Goal: Use online tool/utility: Utilize a website feature to perform a specific function

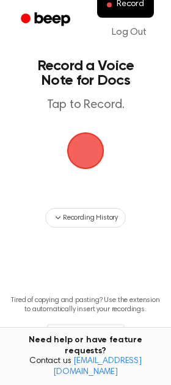
click at [81, 159] on span "button" at bounding box center [85, 150] width 37 height 37
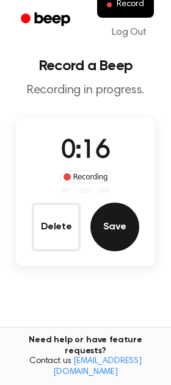
click at [113, 224] on button "Save" at bounding box center [114, 226] width 49 height 49
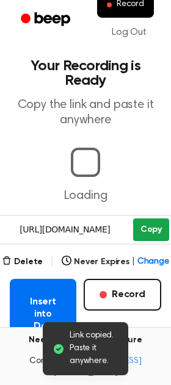
click at [154, 225] on button "Copy" at bounding box center [151, 229] width 36 height 23
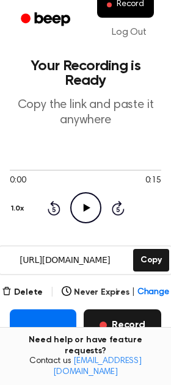
click at [117, 317] on button "Record" at bounding box center [122, 325] width 77 height 32
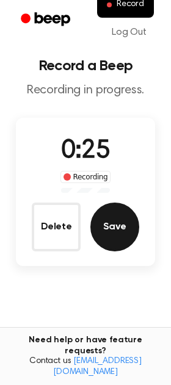
click at [116, 220] on button "Save" at bounding box center [114, 226] width 49 height 49
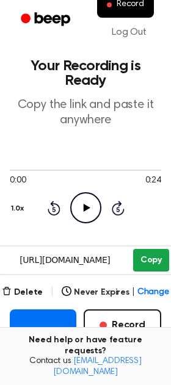
click at [163, 254] on button "Copy" at bounding box center [151, 260] width 36 height 23
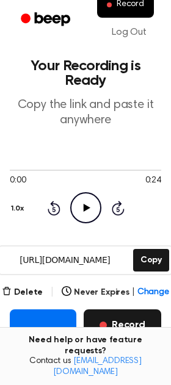
click at [138, 329] on button "Record" at bounding box center [122, 325] width 77 height 32
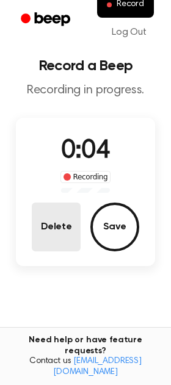
click at [53, 222] on button "Delete" at bounding box center [56, 226] width 49 height 49
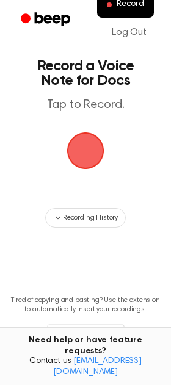
click at [87, 163] on span "button" at bounding box center [85, 151] width 34 height 34
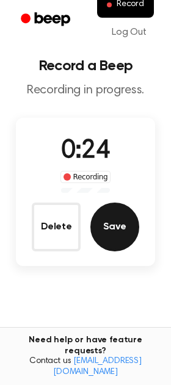
click at [105, 221] on button "Save" at bounding box center [114, 226] width 49 height 49
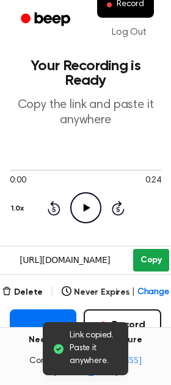
click at [163, 264] on button "Copy" at bounding box center [151, 260] width 36 height 23
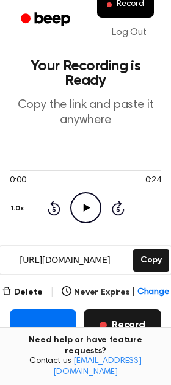
click at [141, 315] on button "Record" at bounding box center [122, 325] width 77 height 32
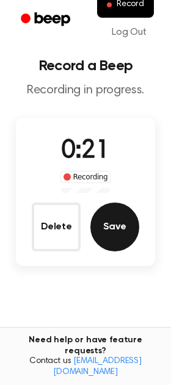
click at [118, 236] on button "Save" at bounding box center [114, 226] width 49 height 49
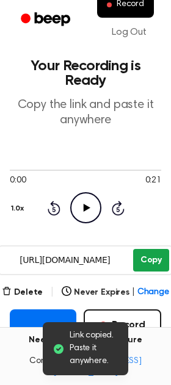
click at [154, 261] on button "Copy" at bounding box center [151, 260] width 36 height 23
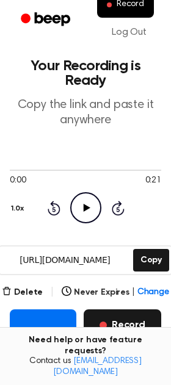
click at [115, 317] on button "Record" at bounding box center [122, 325] width 77 height 32
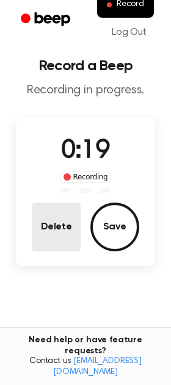
click at [66, 213] on button "Delete" at bounding box center [56, 226] width 49 height 49
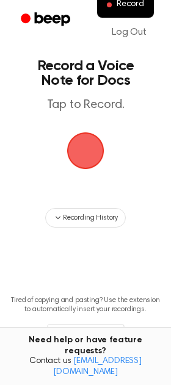
click at [93, 163] on span "button" at bounding box center [85, 150] width 37 height 37
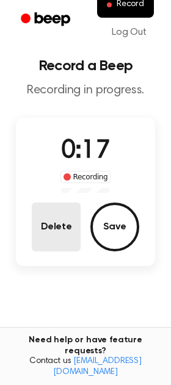
click at [57, 232] on button "Delete" at bounding box center [56, 226] width 49 height 49
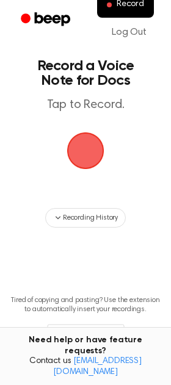
click at [82, 154] on span "button" at bounding box center [85, 150] width 37 height 37
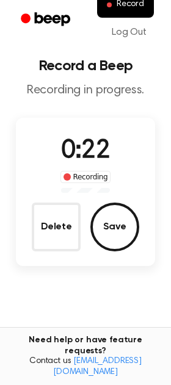
drag, startPoint x: 120, startPoint y: 221, endPoint x: 120, endPoint y: 206, distance: 15.9
click at [120, 221] on button "Save" at bounding box center [114, 226] width 49 height 49
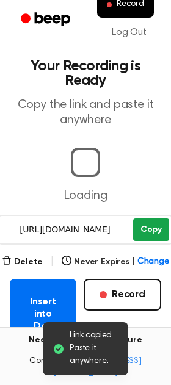
click at [141, 222] on button "Copy" at bounding box center [151, 229] width 36 height 23
